Goal: Information Seeking & Learning: Learn about a topic

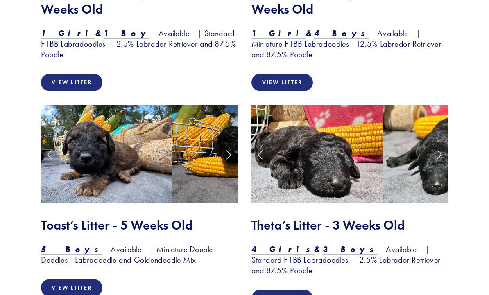
scroll to position [1091, 0]
click at [288, 290] on link "View Litter" at bounding box center [281, 299] width 61 height 18
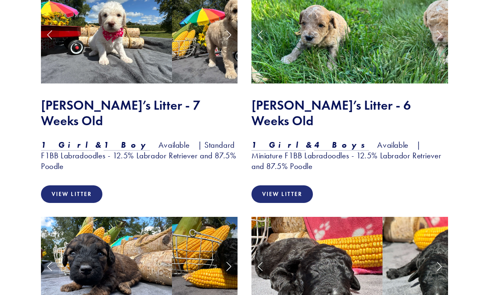
scroll to position [972, 0]
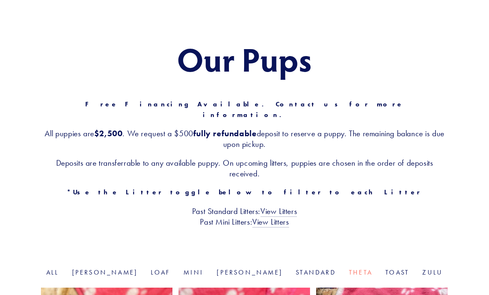
scroll to position [60, 0]
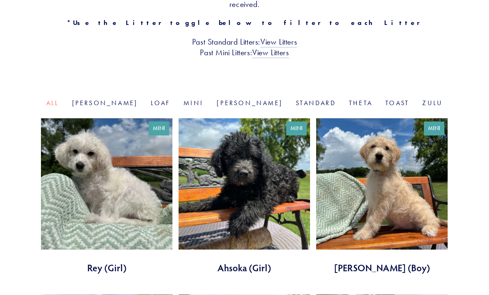
scroll to position [238, 0]
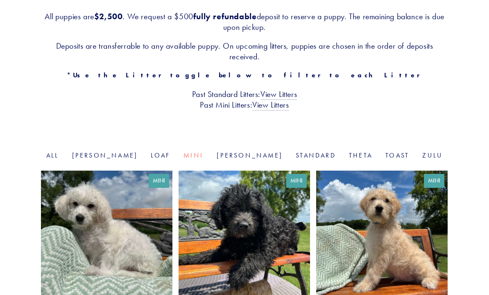
scroll to position [177, 0]
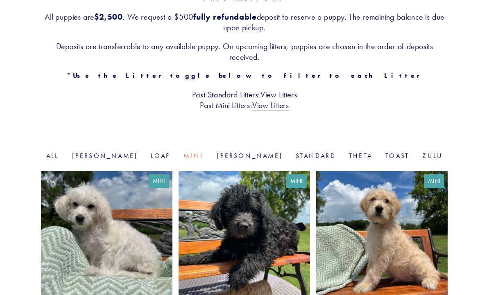
click at [271, 100] on link "View Litters" at bounding box center [270, 105] width 36 height 11
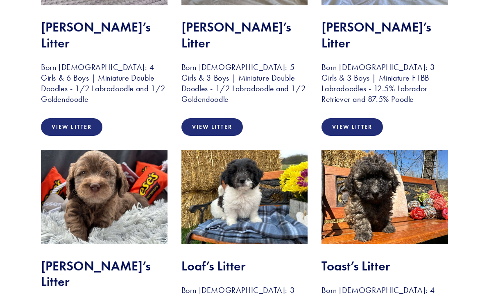
scroll to position [1027, 0]
